Goal: Task Accomplishment & Management: Manage account settings

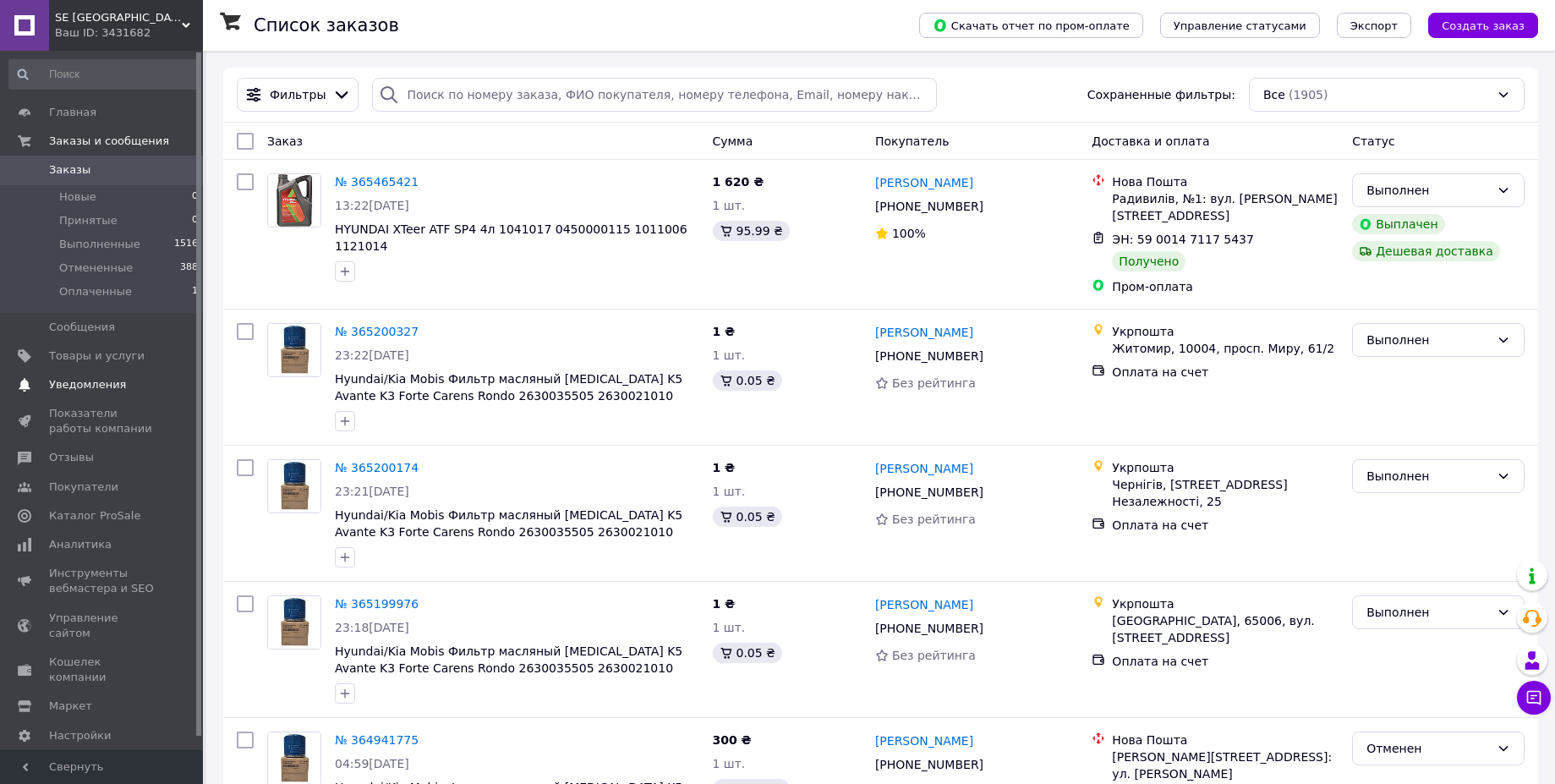
click at [100, 379] on span "Уведомления" at bounding box center [87, 385] width 77 height 16
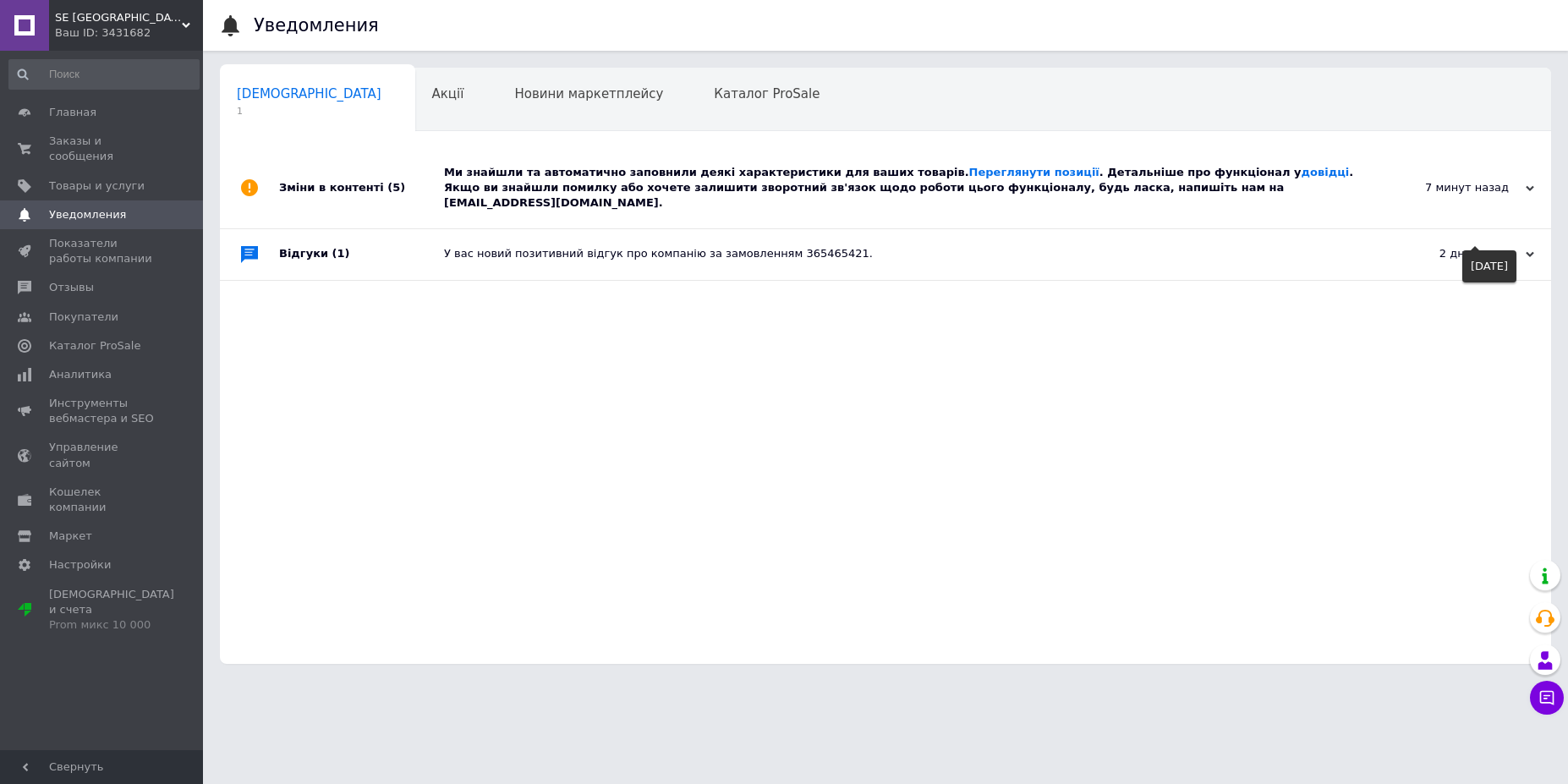
click at [1483, 246] on div "2 дня назад" at bounding box center [1449, 254] width 169 height 16
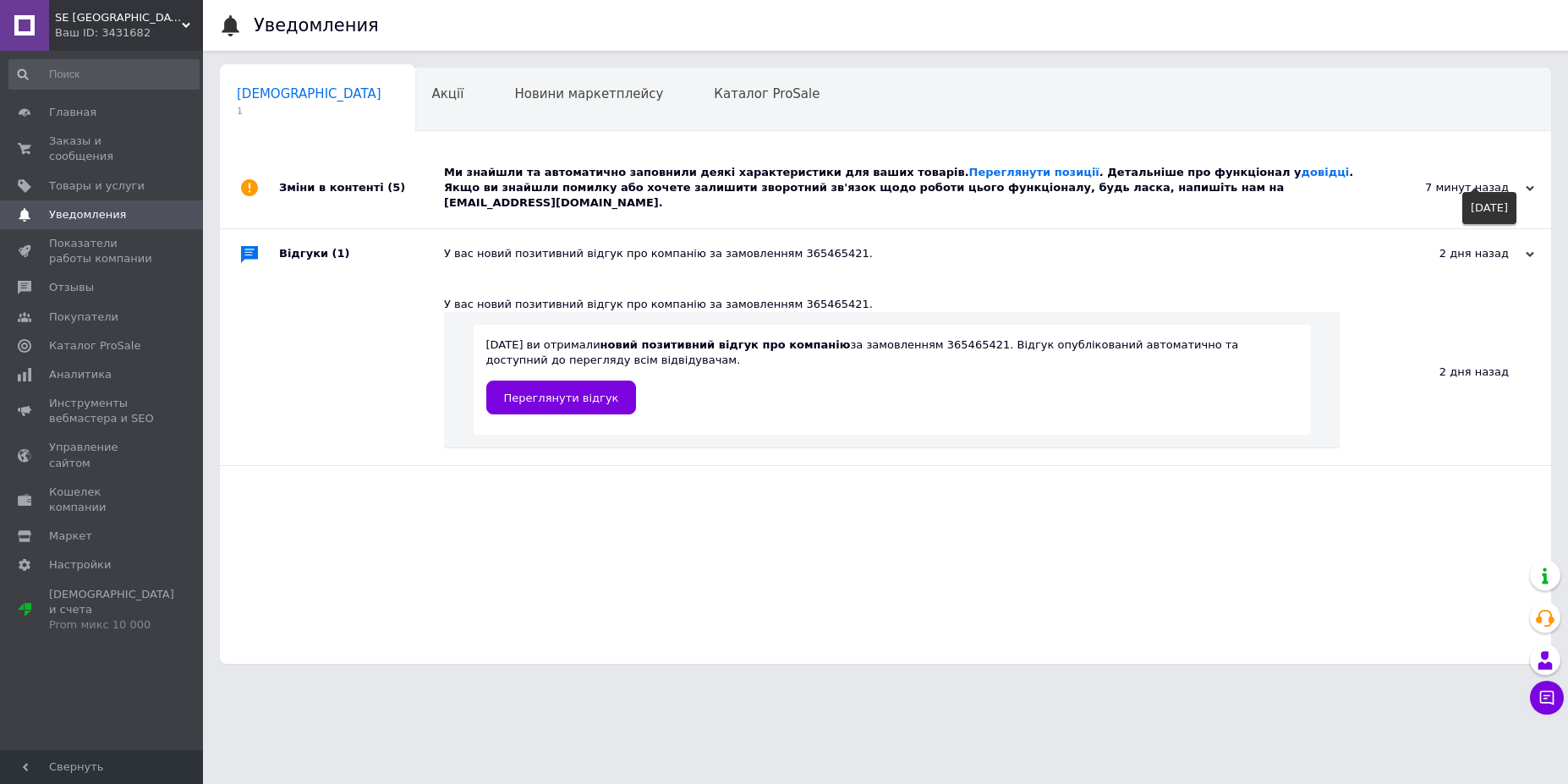
click at [1473, 180] on div "7 минут назад" at bounding box center [1449, 188] width 169 height 16
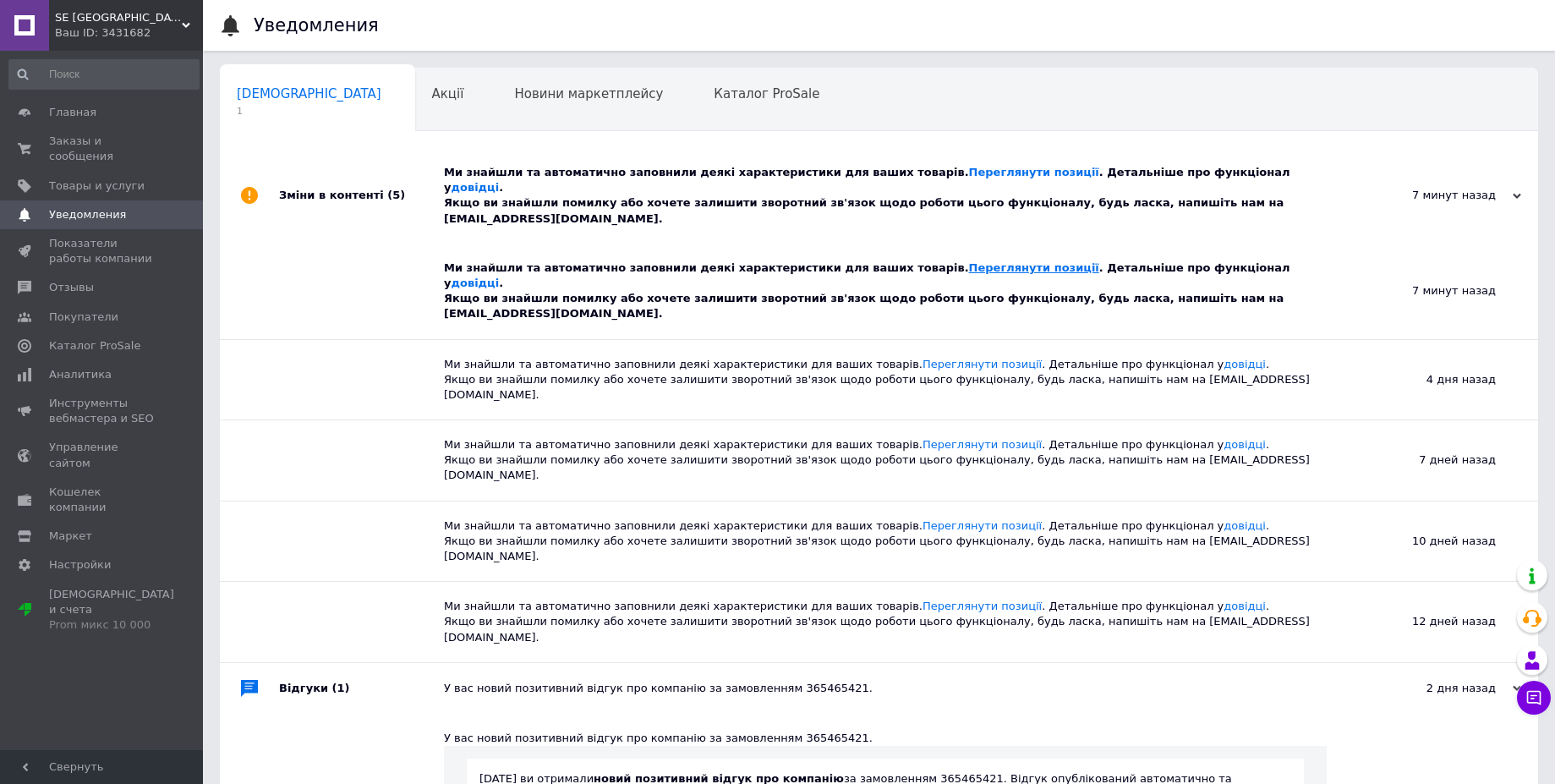
click at [969, 261] on link "Переглянути позиції" at bounding box center [1033, 267] width 130 height 13
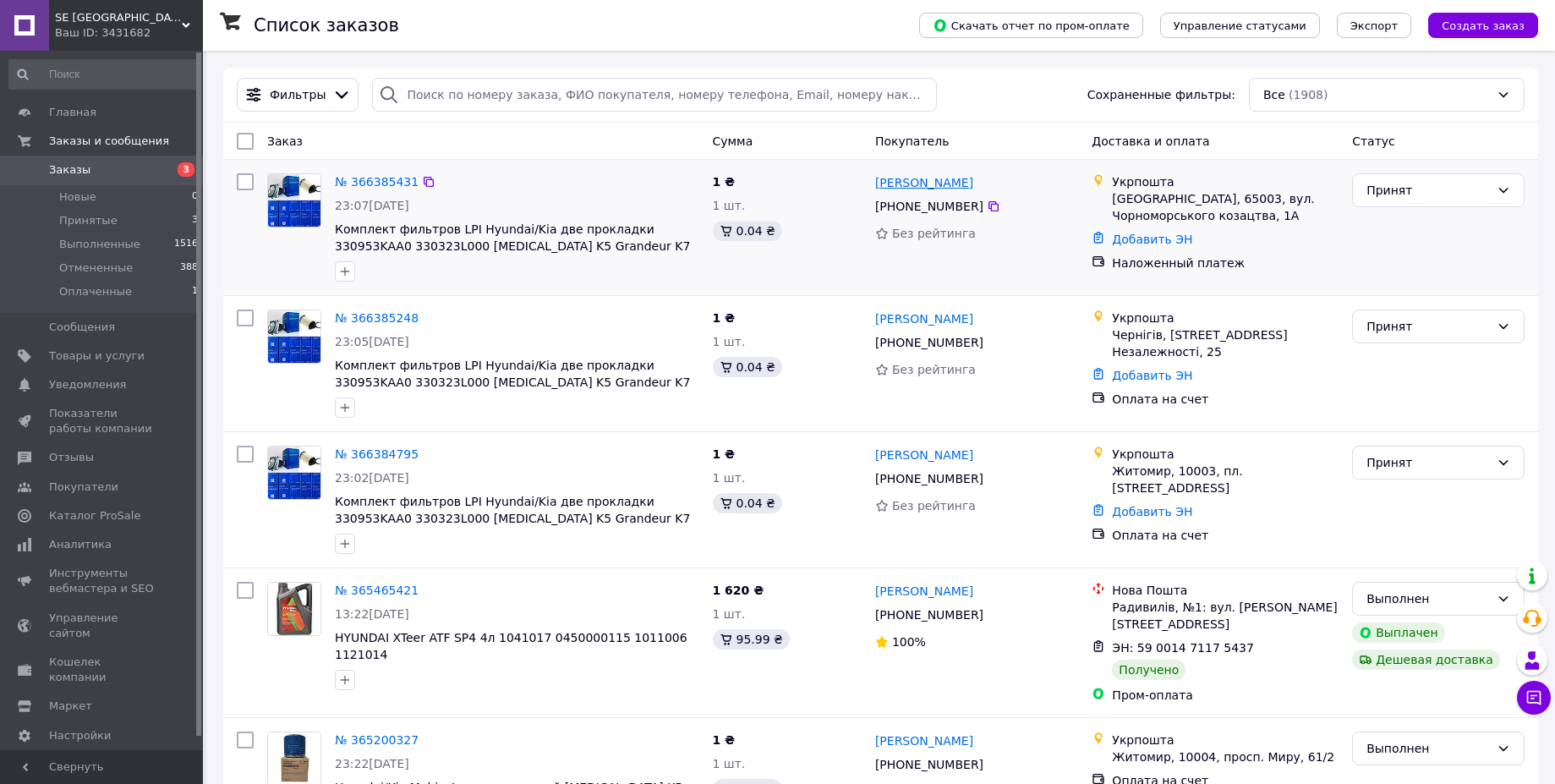
click at [947, 180] on link "[PERSON_NAME]" at bounding box center [924, 182] width 99 height 17
click at [1440, 192] on div "Принят" at bounding box center [1428, 189] width 124 height 19
click at [1425, 218] on li "Выполнен" at bounding box center [1438, 226] width 171 height 30
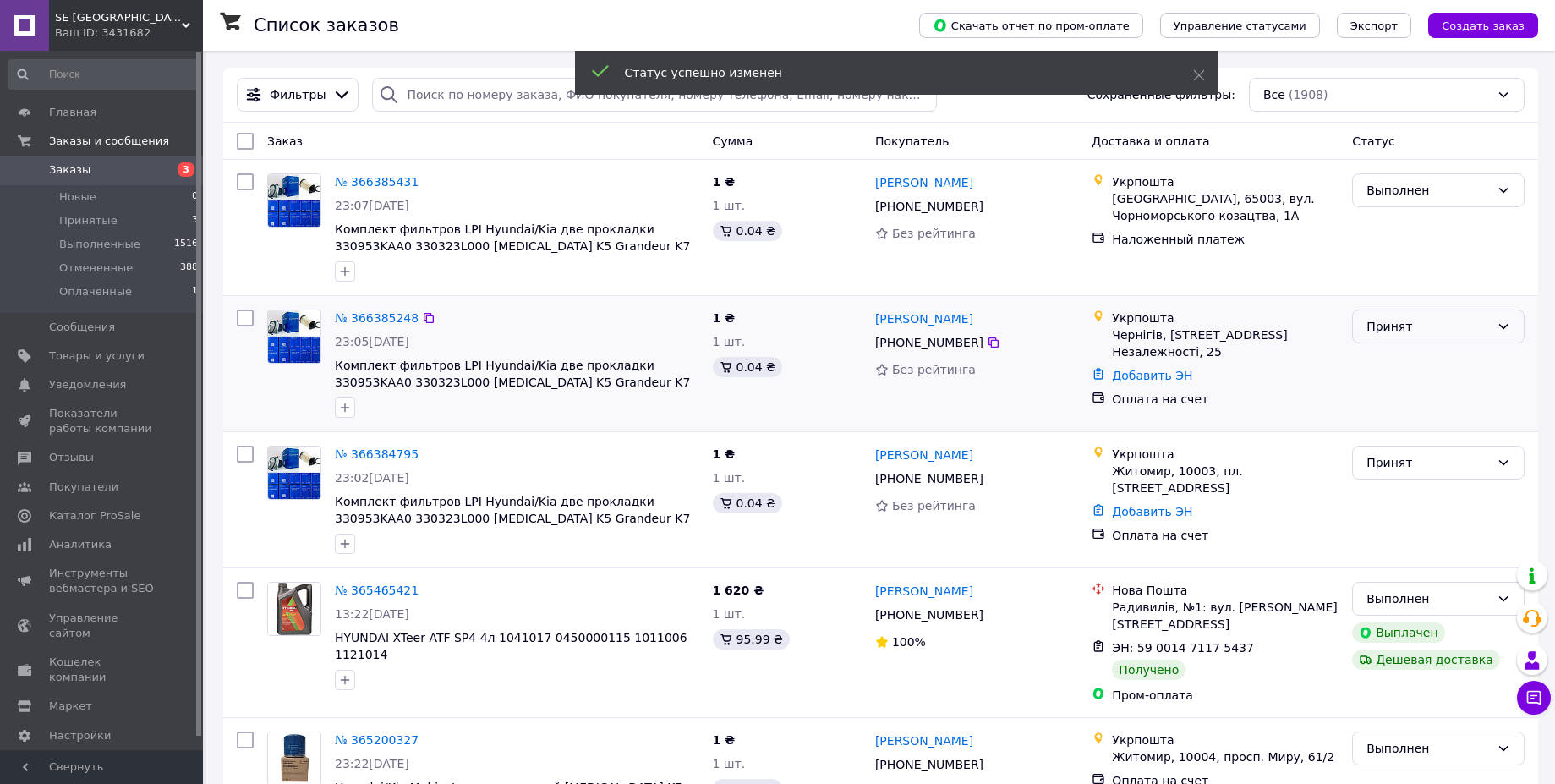
click at [1450, 333] on div "Принят" at bounding box center [1428, 326] width 124 height 19
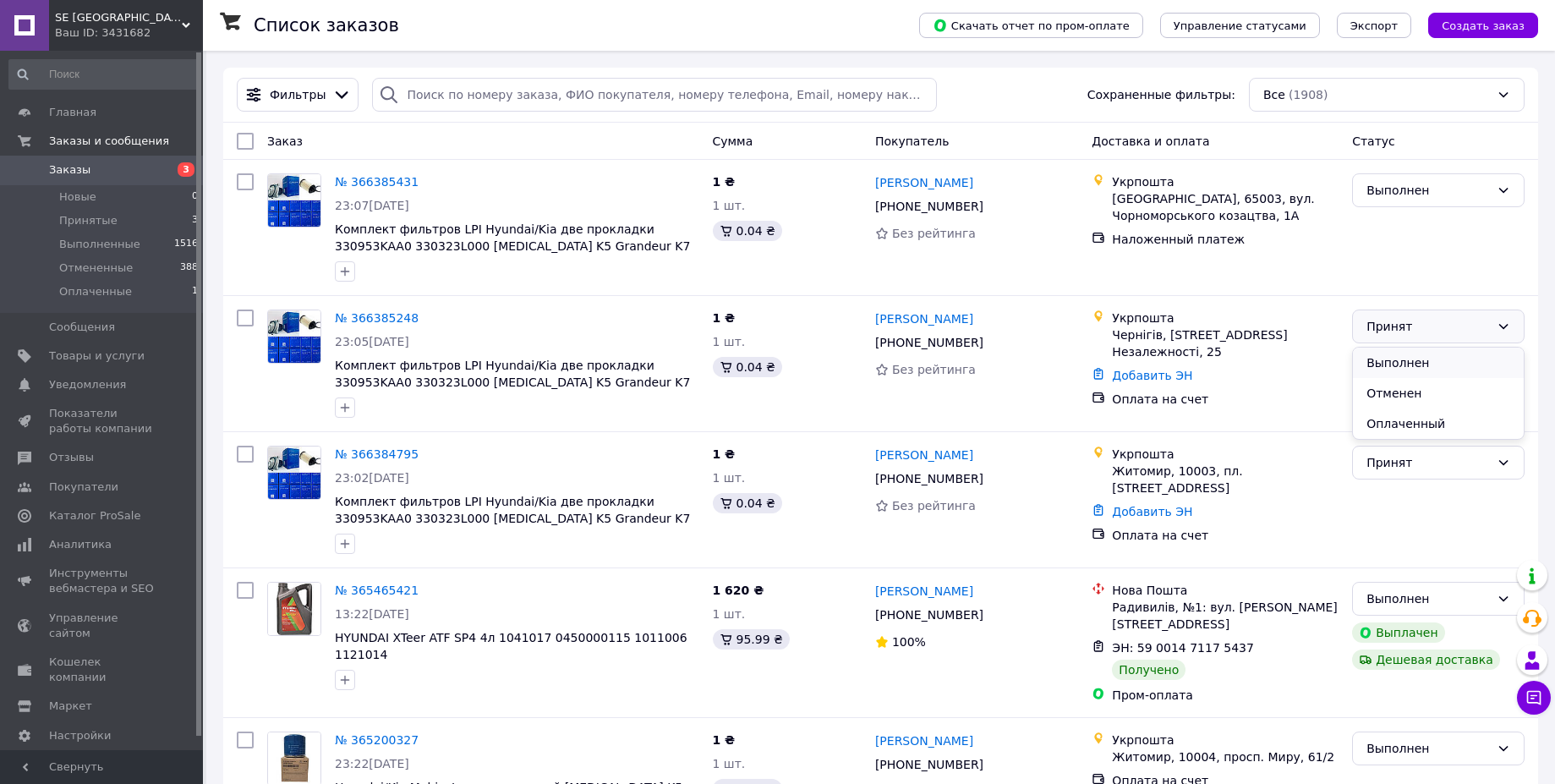
click at [1421, 357] on li "Выполнен" at bounding box center [1438, 362] width 171 height 30
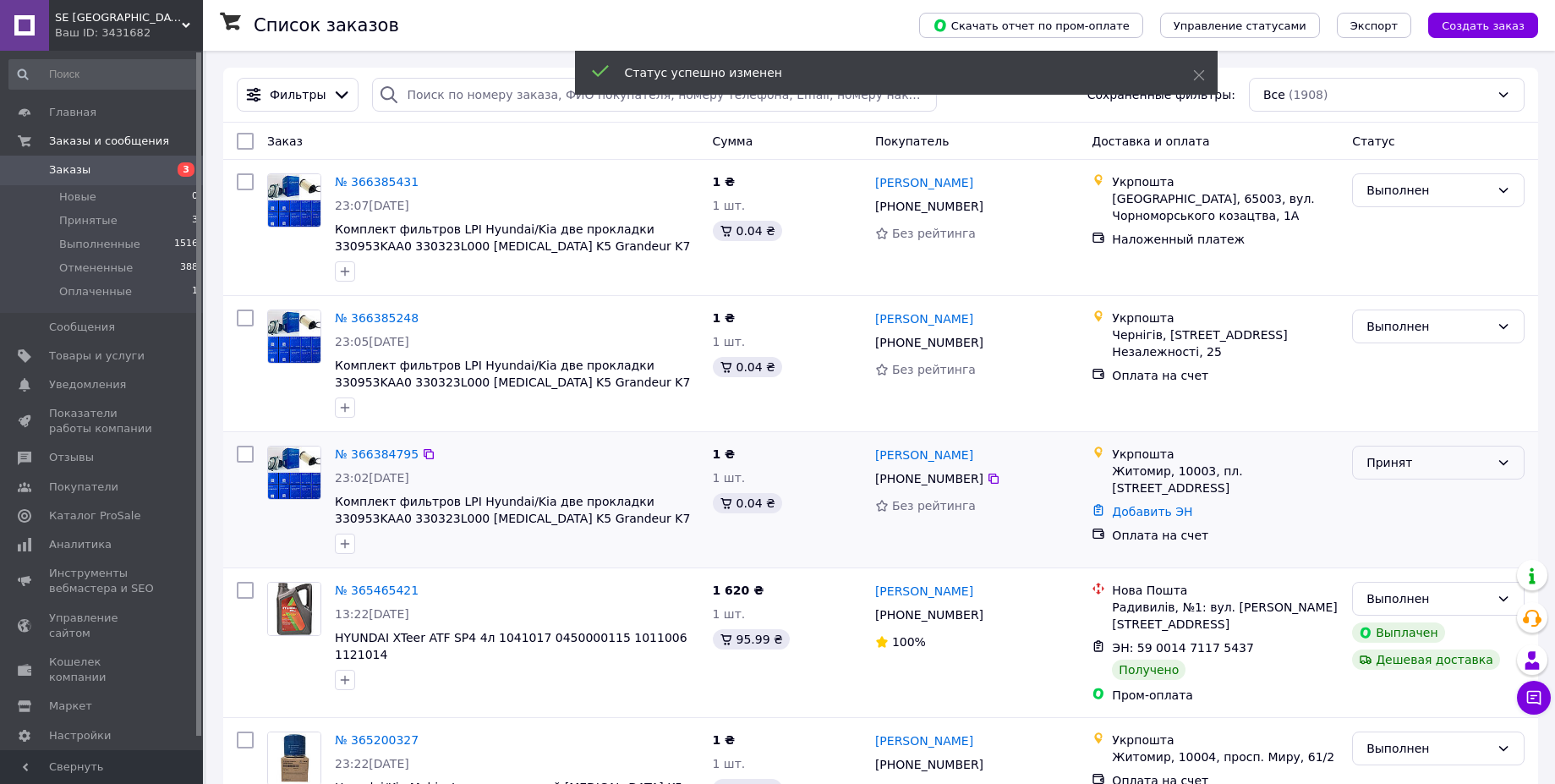
click at [1453, 467] on div "Принят" at bounding box center [1428, 462] width 124 height 19
click at [1421, 497] on li "Выполнен" at bounding box center [1438, 498] width 171 height 30
